Goal: Task Accomplishment & Management: Use online tool/utility

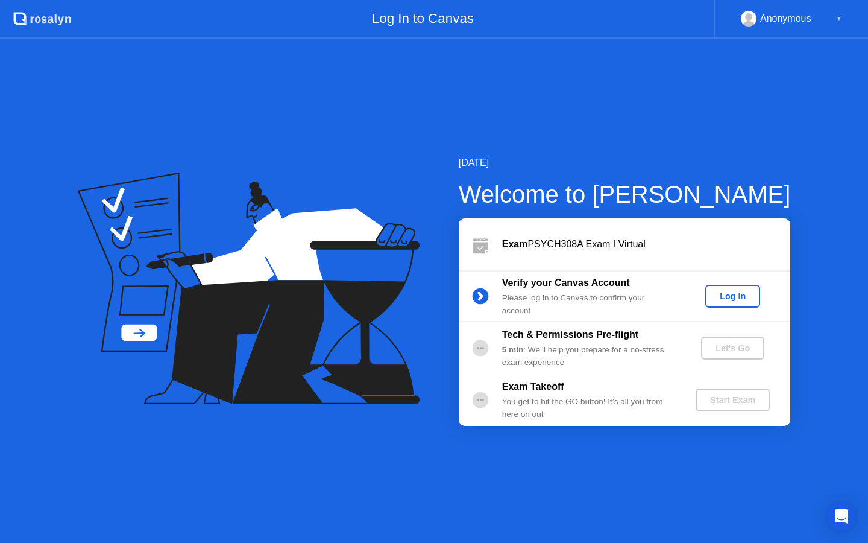
click at [730, 298] on div "Log In" at bounding box center [732, 296] width 45 height 10
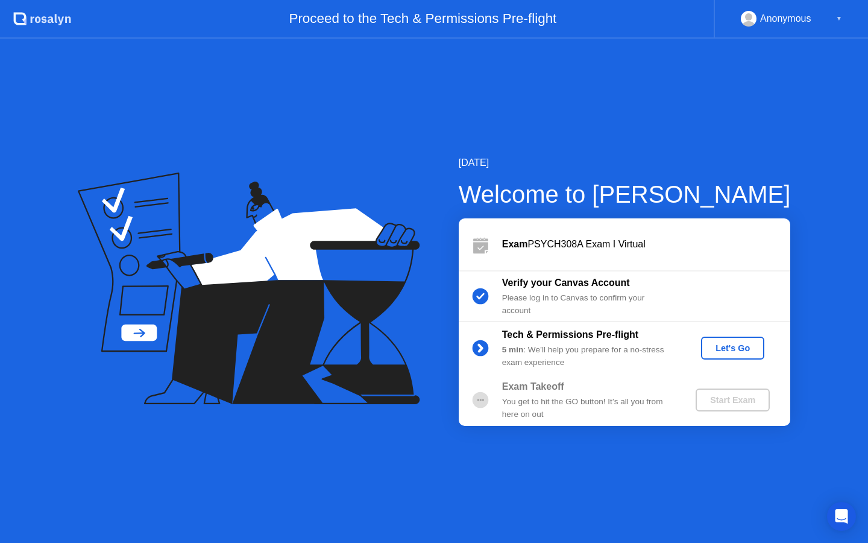
click at [723, 347] on div "Let's Go" at bounding box center [733, 348] width 54 height 10
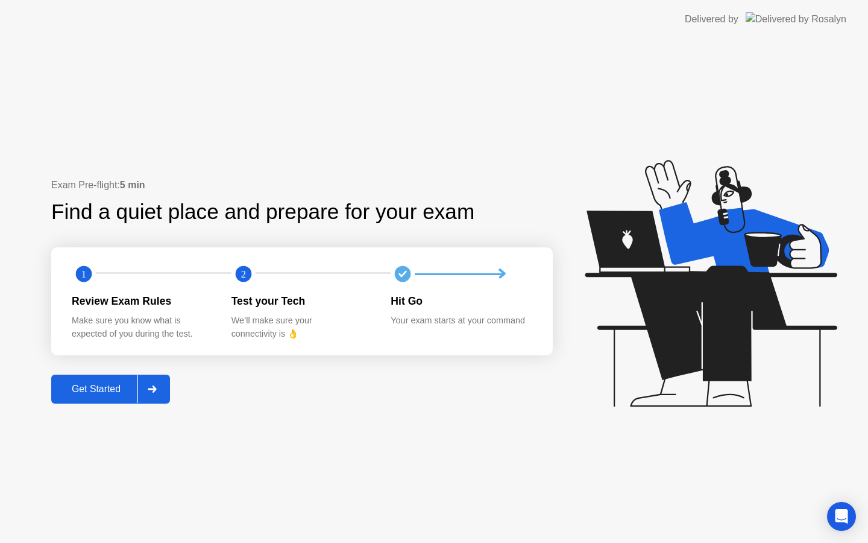
click at [107, 388] on div "Get Started" at bounding box center [96, 389] width 83 height 11
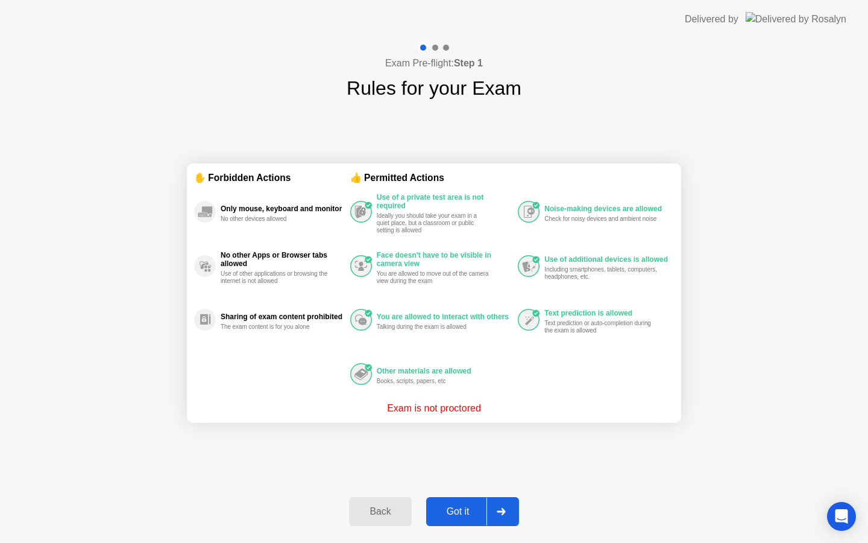
click at [464, 513] on div "Got it" at bounding box center [458, 511] width 57 height 11
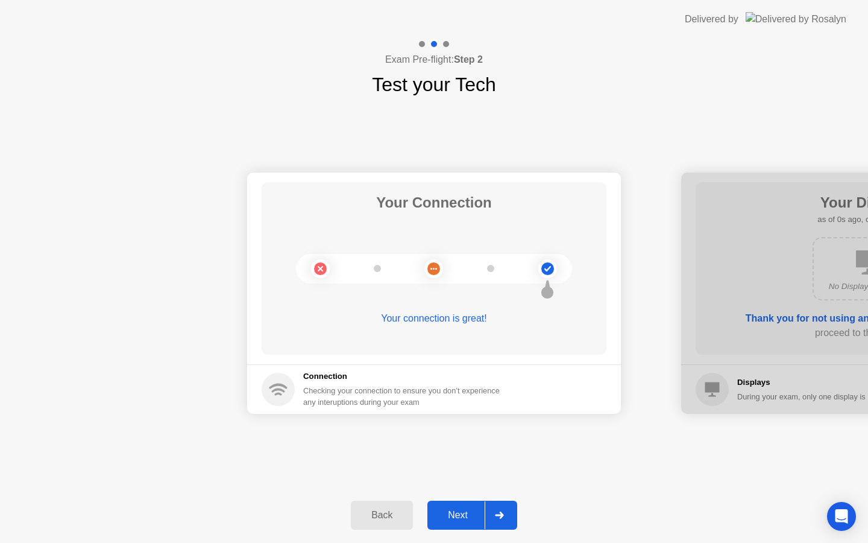
click at [464, 513] on div "Next" at bounding box center [458, 515] width 54 height 11
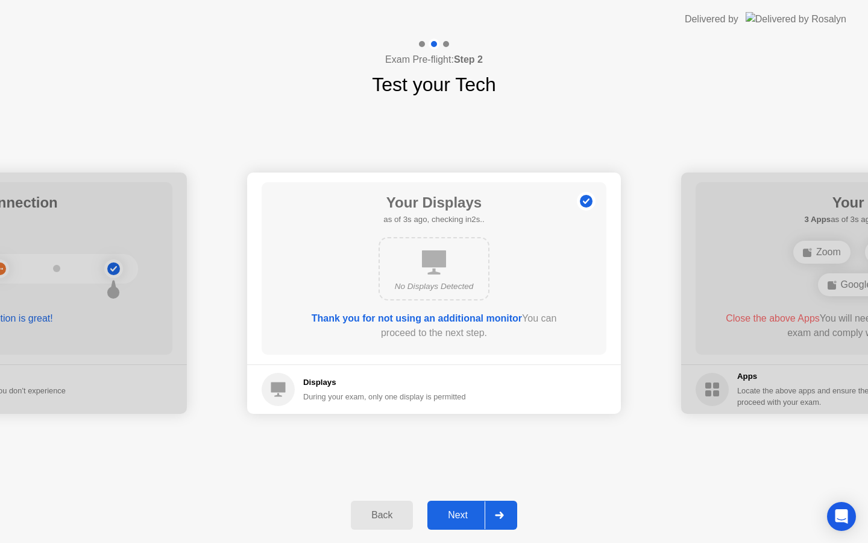
click at [464, 513] on div "Next" at bounding box center [458, 515] width 54 height 11
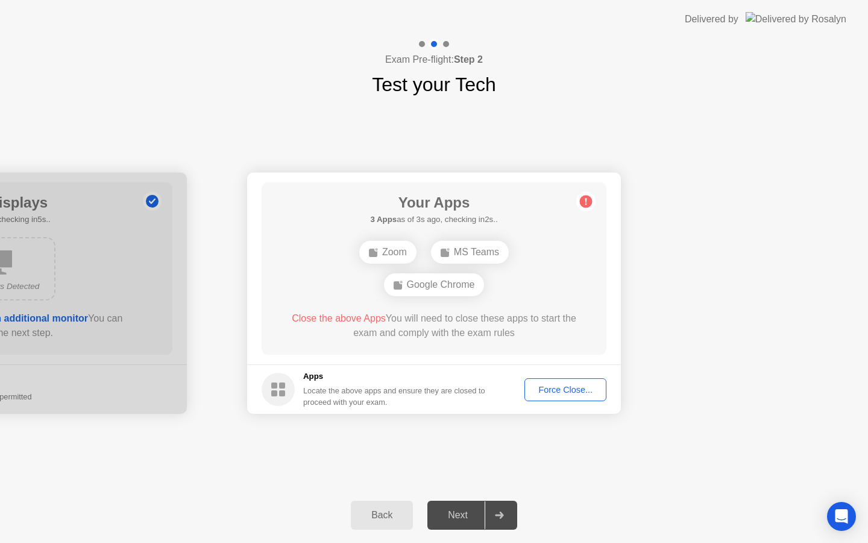
click at [551, 396] on button "Force Close..." at bounding box center [566, 389] width 82 height 23
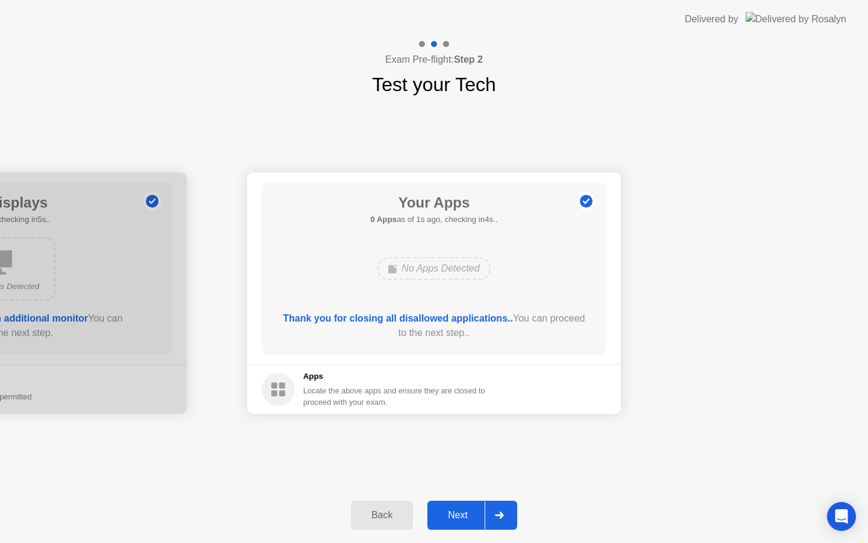
click at [464, 517] on div "Next" at bounding box center [458, 515] width 54 height 11
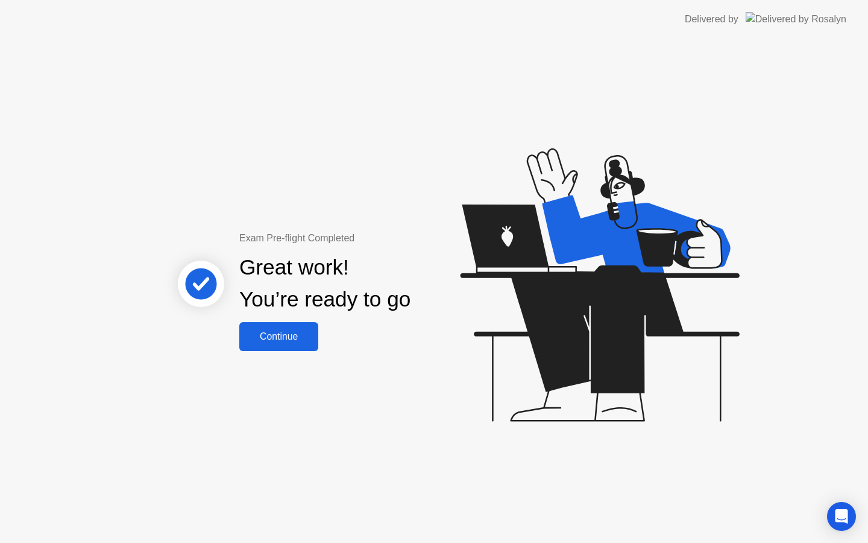
click at [296, 342] on div "Continue" at bounding box center [279, 336] width 72 height 11
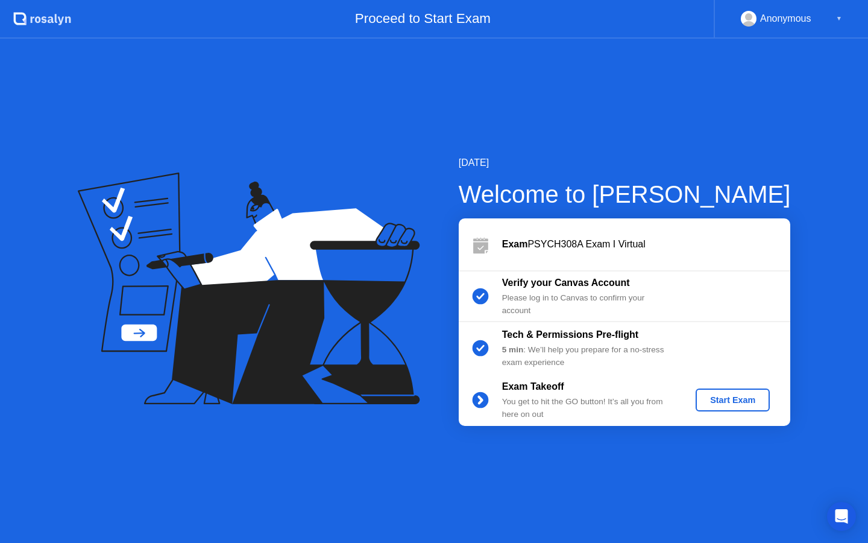
click at [723, 403] on div "Start Exam" at bounding box center [733, 400] width 65 height 10
